Goal: Transaction & Acquisition: Purchase product/service

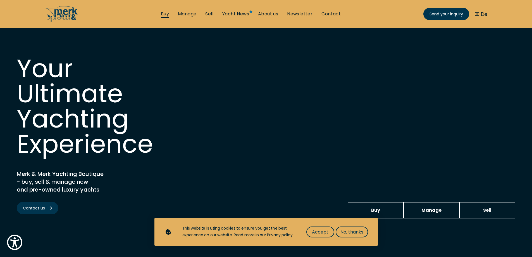
click at [165, 15] on link "Buy" at bounding box center [165, 14] width 8 height 6
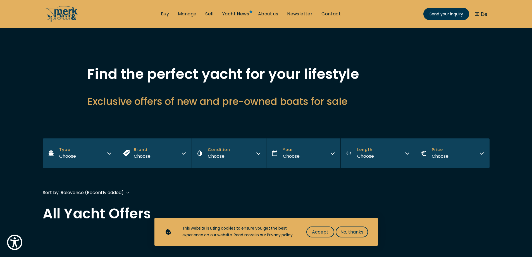
click at [108, 152] on icon "button" at bounding box center [109, 153] width 3 height 2
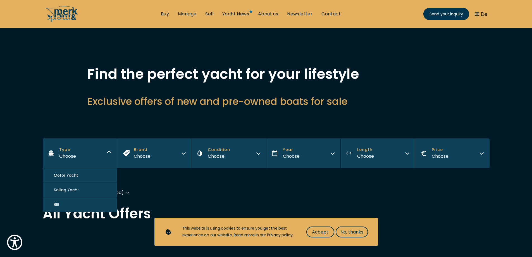
click at [81, 176] on button "Motor Yacht" at bounding box center [80, 175] width 75 height 15
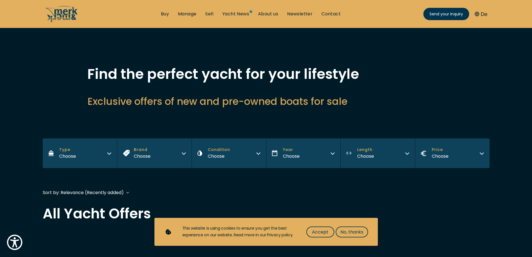
scroll to position [129, 0]
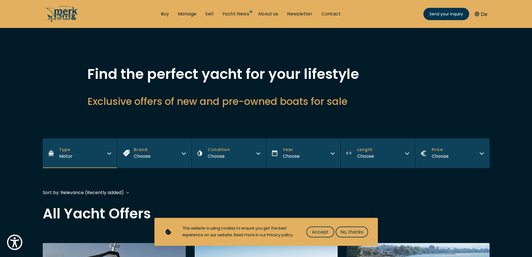
click at [406, 151] on icon "Length" at bounding box center [407, 152] width 4 height 4
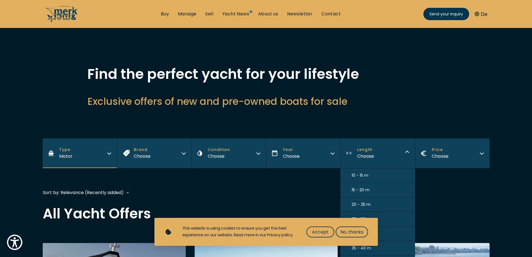
click at [368, 175] on span "10 - 15 m" at bounding box center [360, 175] width 17 height 6
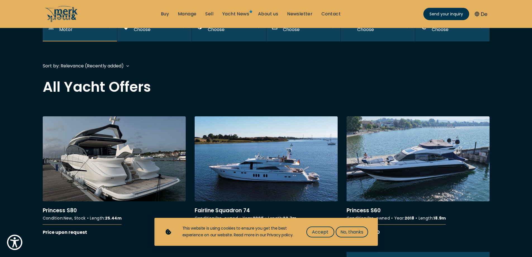
scroll to position [138, 0]
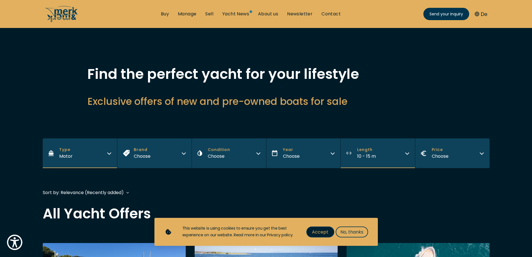
click at [320, 231] on span "Accept" at bounding box center [320, 231] width 16 height 7
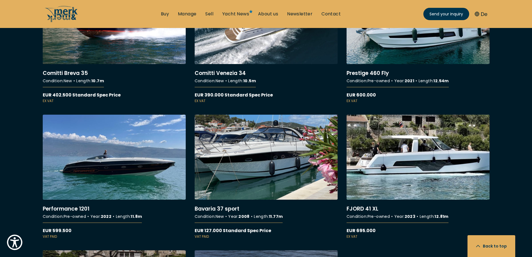
scroll to position [847, 0]
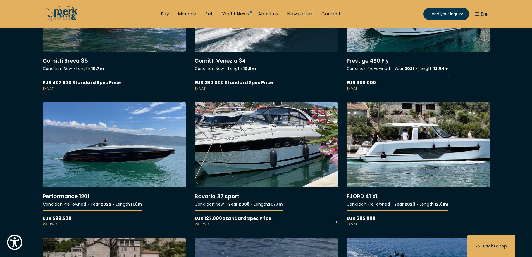
click at [261, 152] on link "More details about Bavaria 37 sport" at bounding box center [266, 164] width 143 height 124
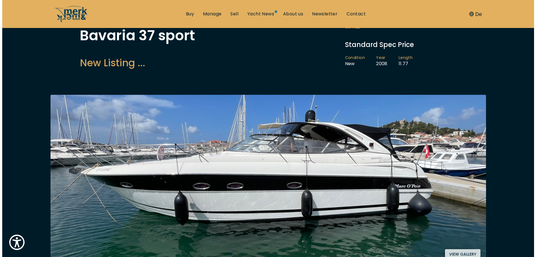
scroll to position [65, 0]
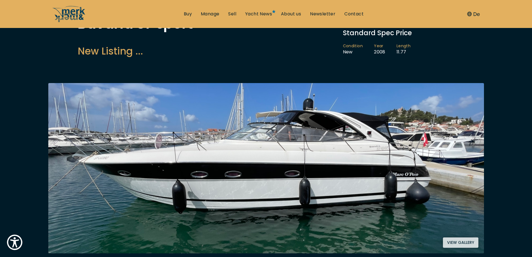
click at [457, 238] on button "View gallery" at bounding box center [460, 242] width 35 height 10
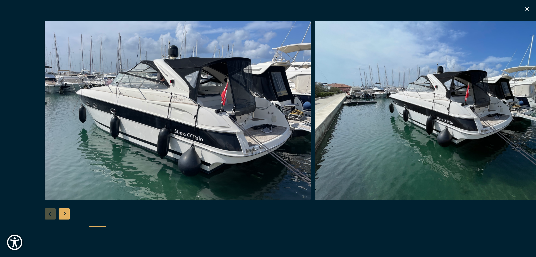
click at [518, 117] on img "button" at bounding box center [448, 110] width 266 height 179
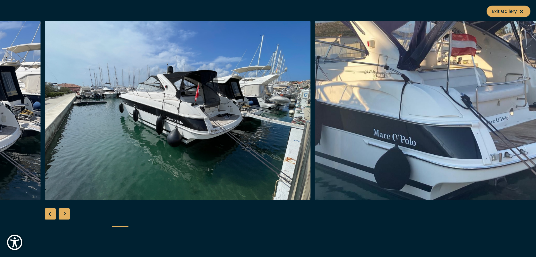
click at [518, 117] on img "button" at bounding box center [448, 110] width 266 height 179
click at [522, 113] on img "button" at bounding box center [448, 110] width 266 height 179
click at [62, 212] on div "Next slide" at bounding box center [64, 213] width 11 height 11
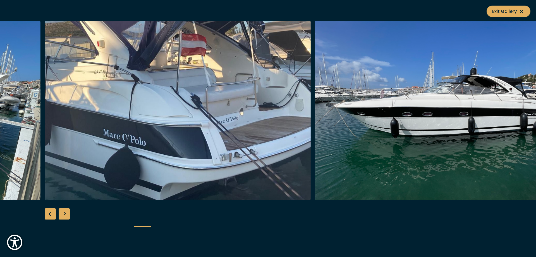
click at [62, 212] on div "Next slide" at bounding box center [64, 213] width 11 height 11
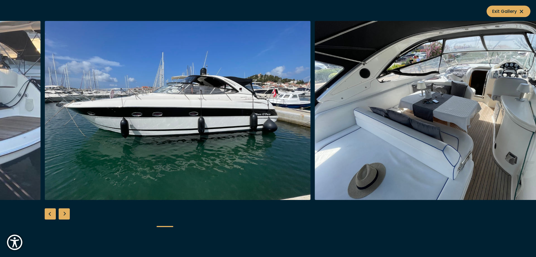
click at [62, 212] on div "Next slide" at bounding box center [64, 213] width 11 height 11
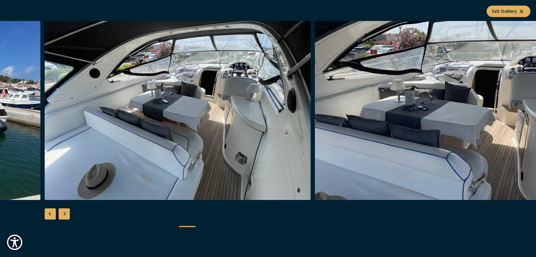
click at [62, 212] on div "Next slide" at bounding box center [64, 213] width 11 height 11
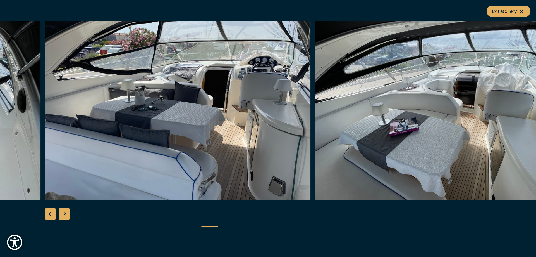
click at [62, 212] on div "Next slide" at bounding box center [64, 213] width 11 height 11
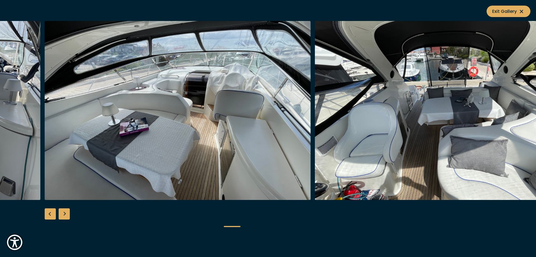
click at [62, 212] on div "Next slide" at bounding box center [64, 213] width 11 height 11
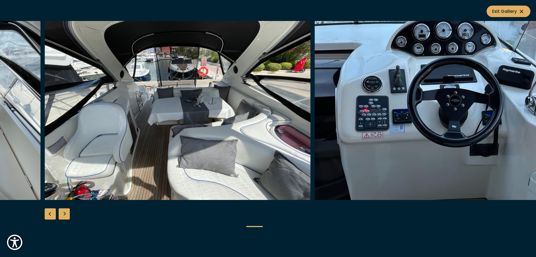
click at [62, 212] on div "Next slide" at bounding box center [64, 213] width 11 height 11
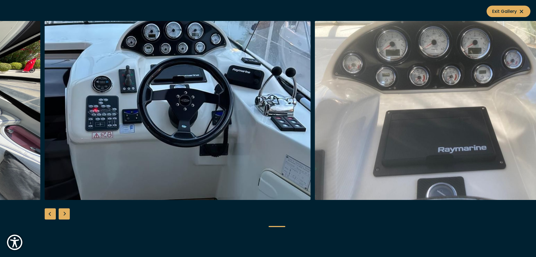
click at [62, 212] on div "Next slide" at bounding box center [64, 213] width 11 height 11
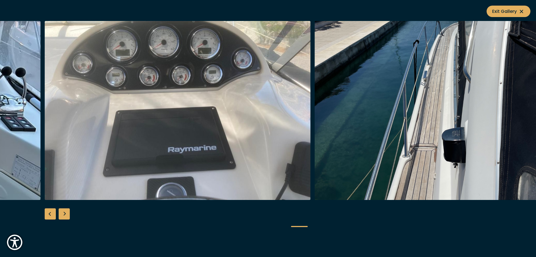
click at [62, 212] on div "Next slide" at bounding box center [64, 213] width 11 height 11
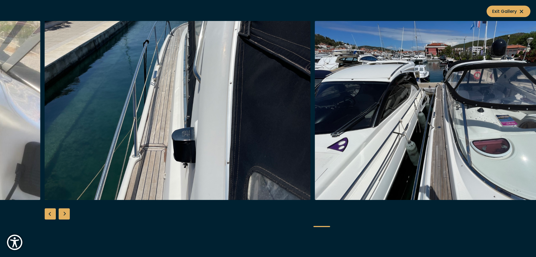
click at [62, 212] on div "Next slide" at bounding box center [64, 213] width 11 height 11
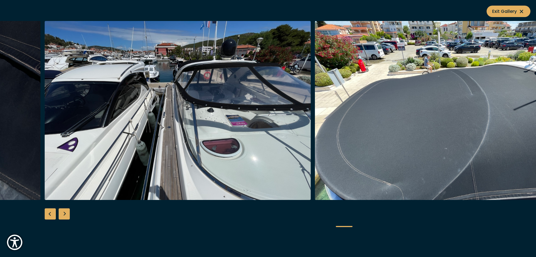
click at [62, 212] on div "Next slide" at bounding box center [64, 213] width 11 height 11
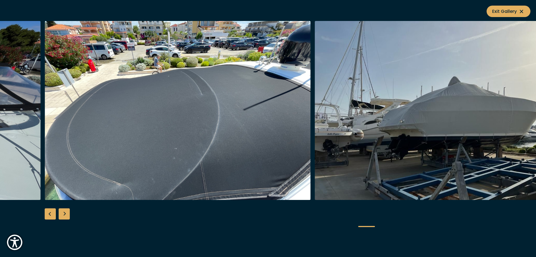
click at [62, 212] on div "Next slide" at bounding box center [64, 213] width 11 height 11
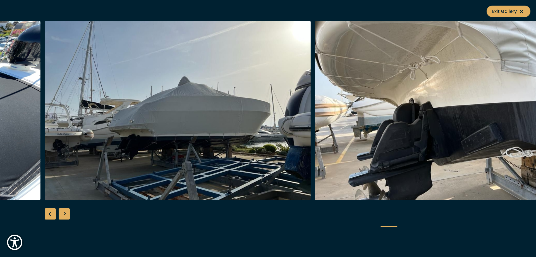
click at [62, 212] on div "Next slide" at bounding box center [64, 213] width 11 height 11
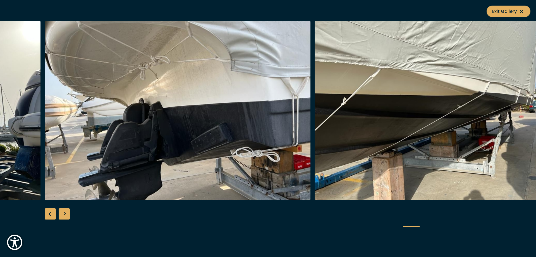
click at [62, 212] on div "Next slide" at bounding box center [64, 213] width 11 height 11
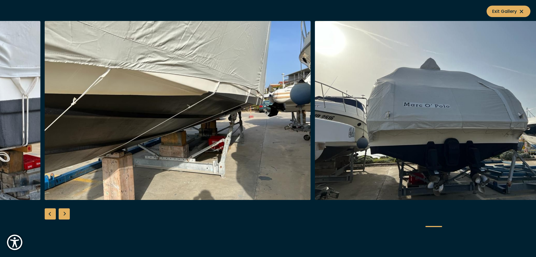
click at [62, 212] on div "Next slide" at bounding box center [64, 213] width 11 height 11
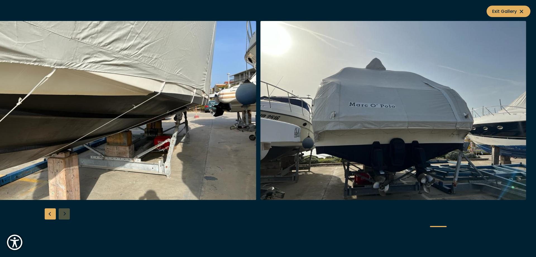
click at [62, 212] on div at bounding box center [268, 128] width 536 height 215
click at [49, 213] on div "Previous slide" at bounding box center [50, 213] width 11 height 11
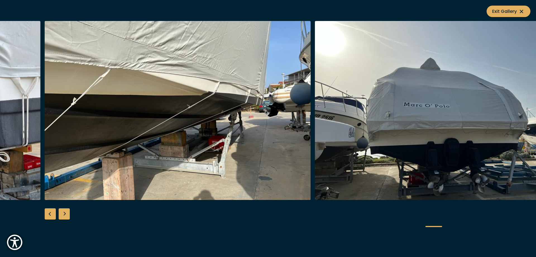
click at [49, 213] on div "Previous slide" at bounding box center [50, 213] width 11 height 11
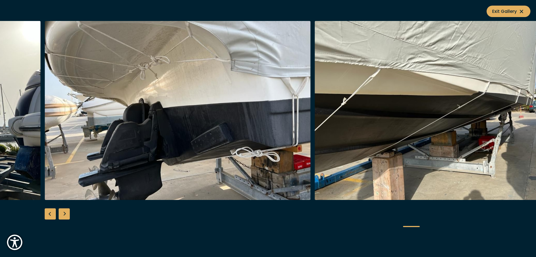
click at [49, 213] on div "Previous slide" at bounding box center [50, 213] width 11 height 11
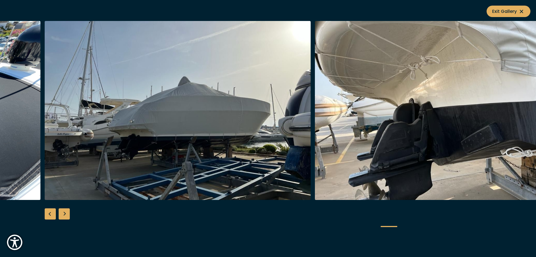
click at [49, 213] on div "Previous slide" at bounding box center [50, 213] width 11 height 11
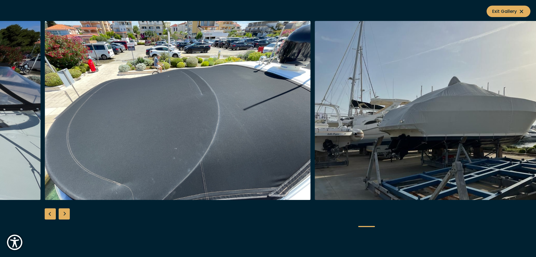
click at [49, 213] on div "Previous slide" at bounding box center [50, 213] width 11 height 11
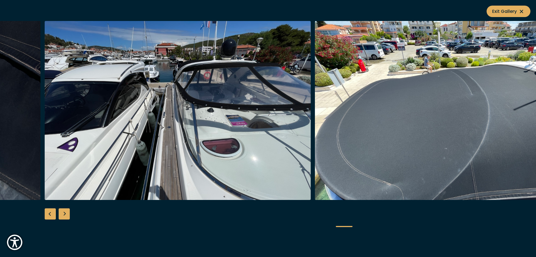
click at [49, 213] on div "Previous slide" at bounding box center [50, 213] width 11 height 11
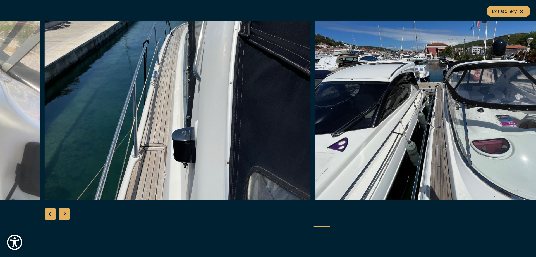
click at [49, 213] on div "Previous slide" at bounding box center [50, 213] width 11 height 11
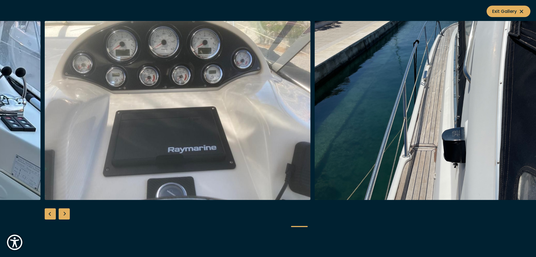
click at [49, 213] on div "Previous slide" at bounding box center [50, 213] width 11 height 11
